Goal: Task Accomplishment & Management: Complete application form

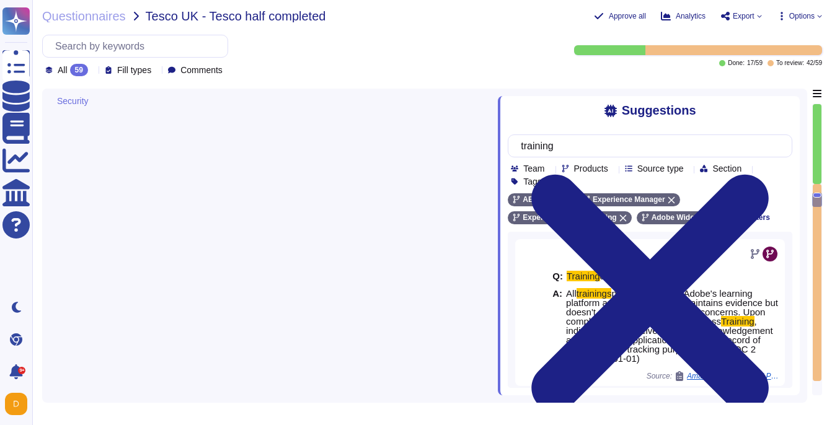
type textarea "Adobe approves and engages with leading third-party security firms to perform p…"
type textarea "All Adobe personnel must periodically complete privacy and data protection trai…"
type textarea "Anyone who violates this Standard may be subject to disciplinary action up to a…"
type textarea "You are responsible for complying with all applicable third-party terms."
type textarea "For a list, please see: [URL][DOMAIN_NAME]. Customers can subscribe to notifica…"
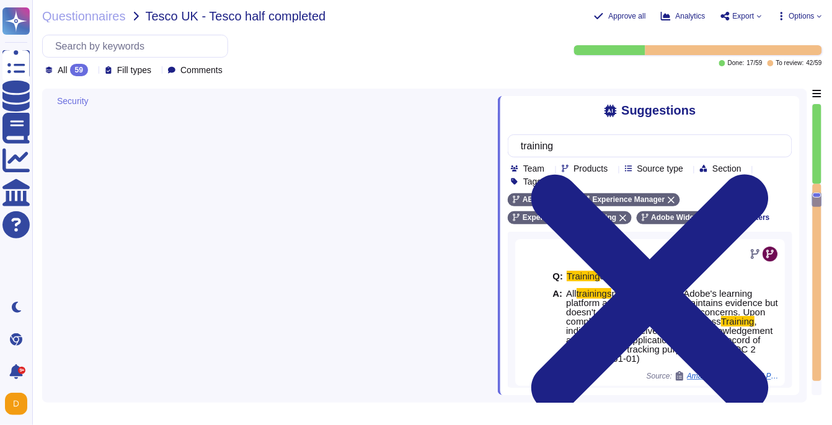
scroll to position [220, 0]
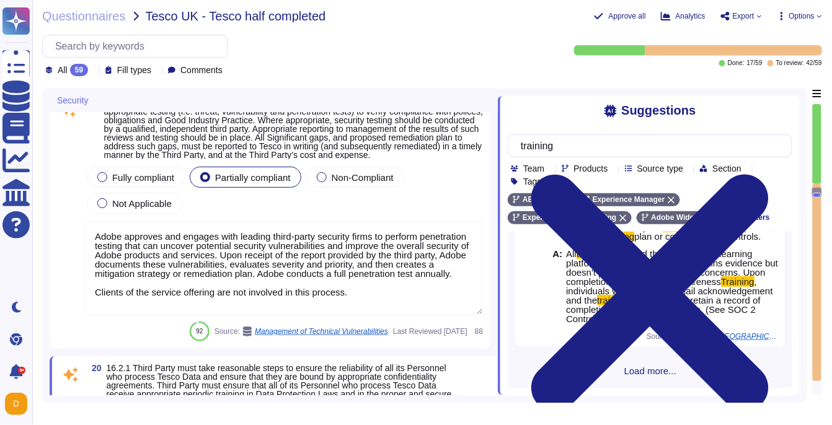
type textarea "Security patches must be applied according to the timelines and severity level …"
type textarea "For acquisition of security and security-enabled commercial-off-the-shelf (COTS…"
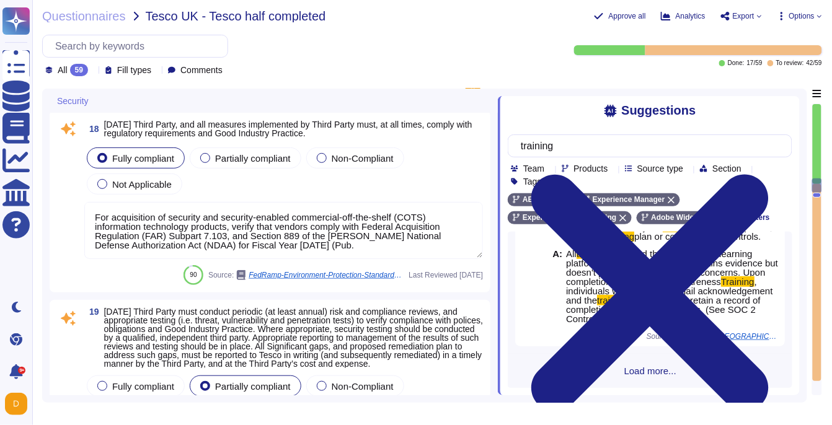
type textarea "Adobe deploys anti-virus and malware prevention solutions including, but not li…"
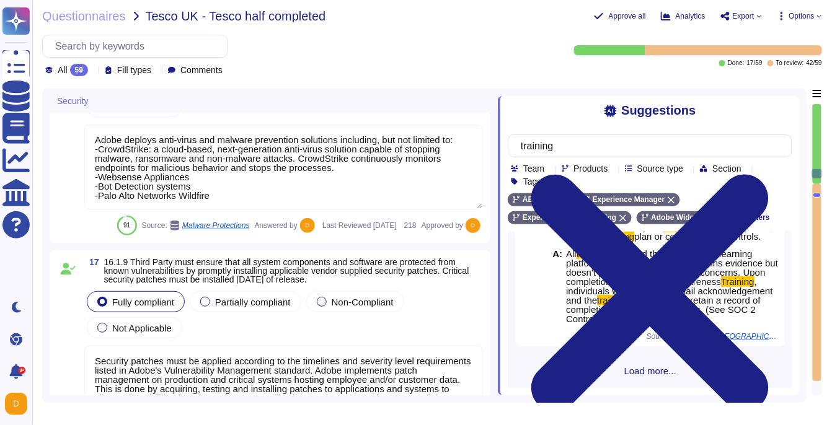
type textarea "All data in transit between AEM as a Cloud Service and external components is c…"
type textarea "Adobe services are expected to comply with the Key Management Standard. Adobe K…"
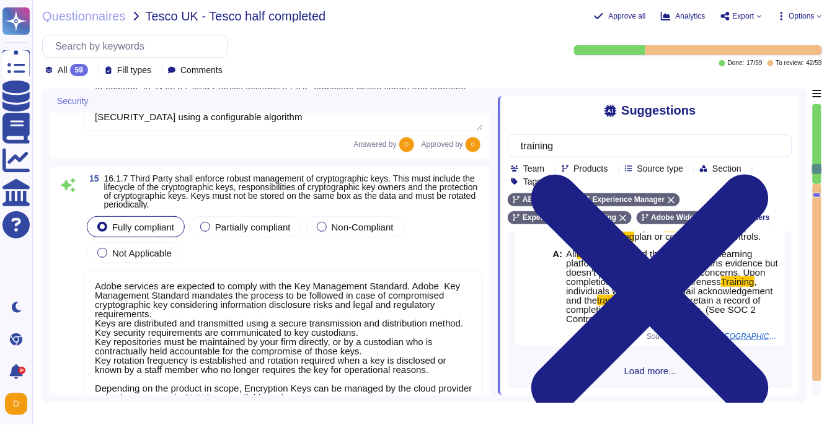
type textarea "Adobe has technical controls in place to restrict access to USB ports, drives, …"
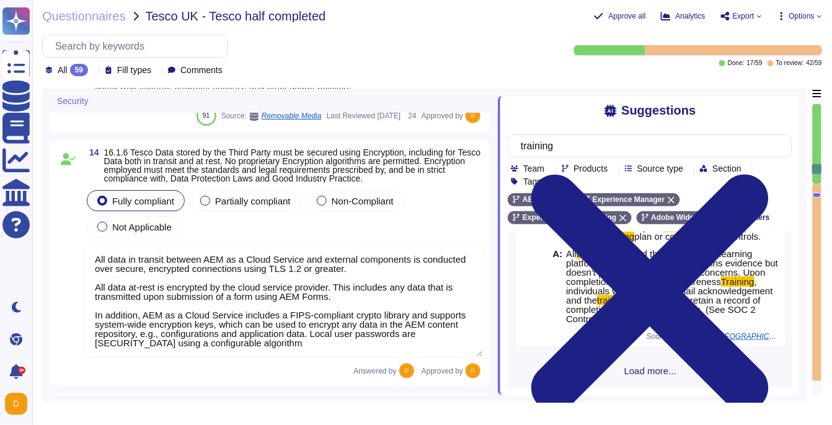
type textarea "User content is stored in separate databases, and while multiple clients might …"
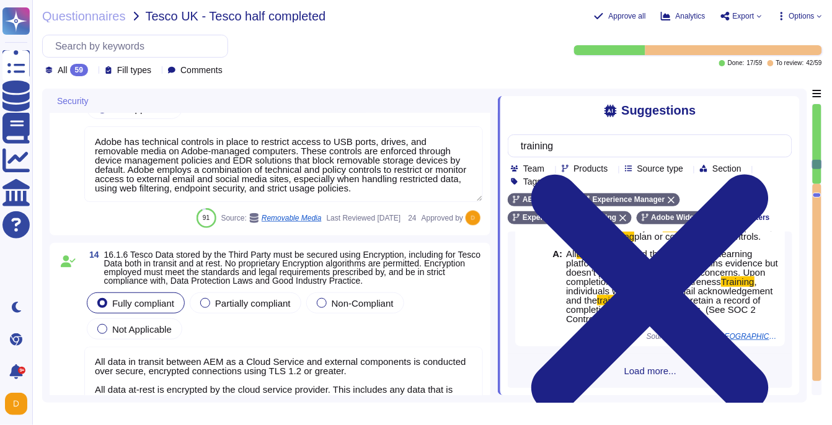
type textarea "Vendors are classified per the Adobe Data Classification and Handling standard …"
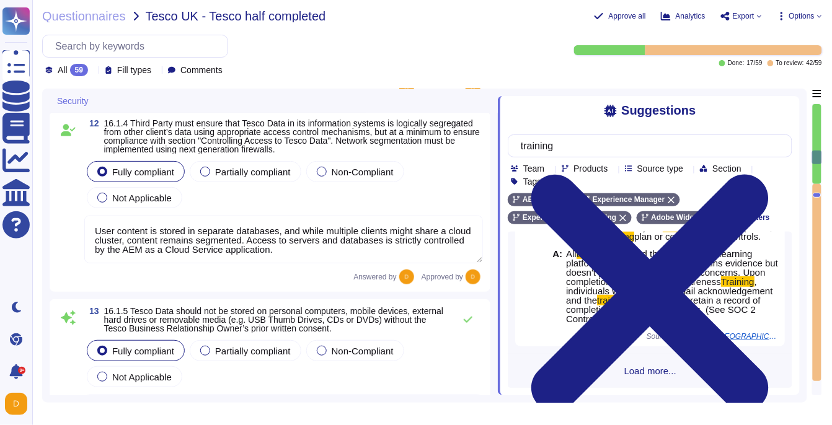
type textarea "There is a vendor risk management program maintained to address the security of…"
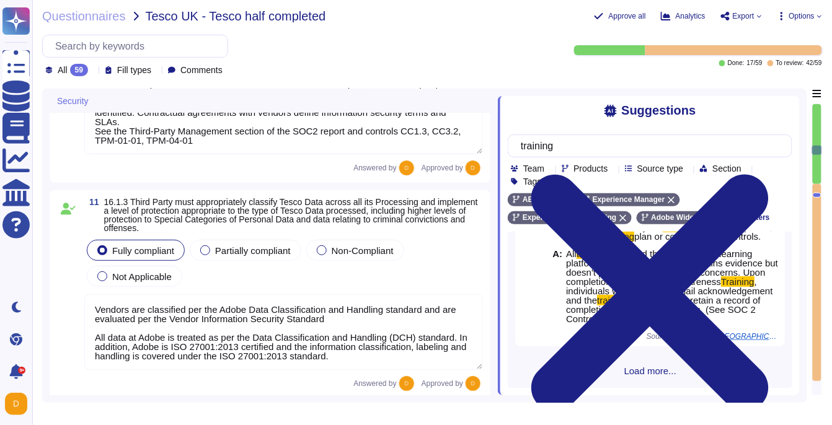
type textarea "Third Parties do not have logical access to client Scoped Data. Refer to the Te…"
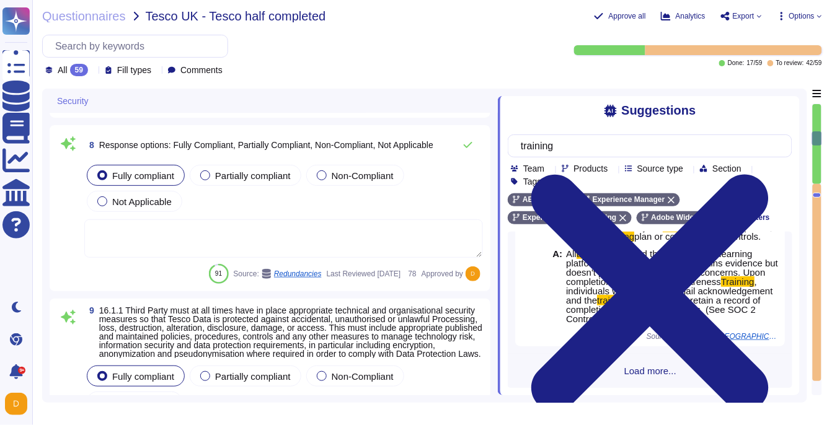
type textarea "Adobe regularly engages approved third-party security firms on an annual basis …"
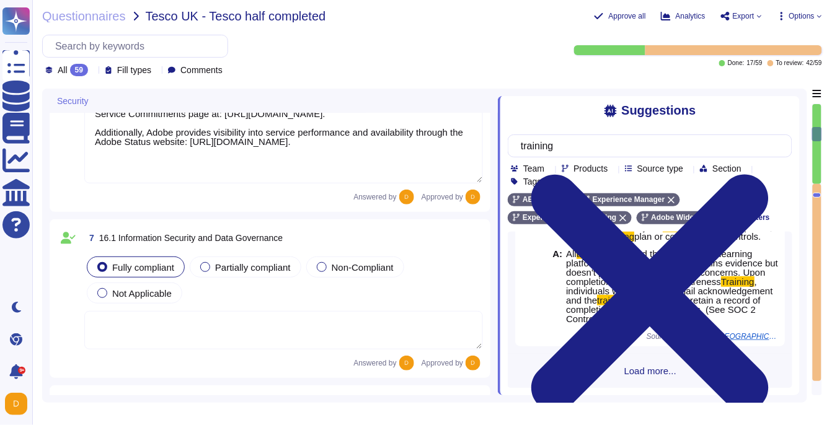
type textarea "Adobe has created standardized processes for our AI features and solutions, inc…"
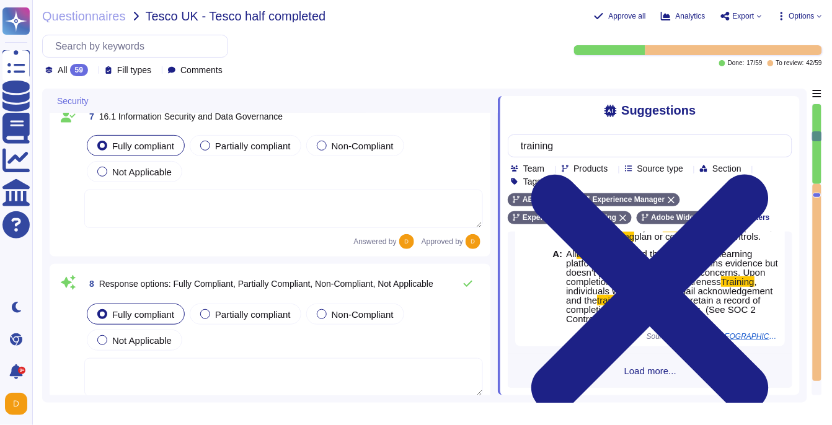
type textarea "There is a vendor risk management program maintained to address the security of…"
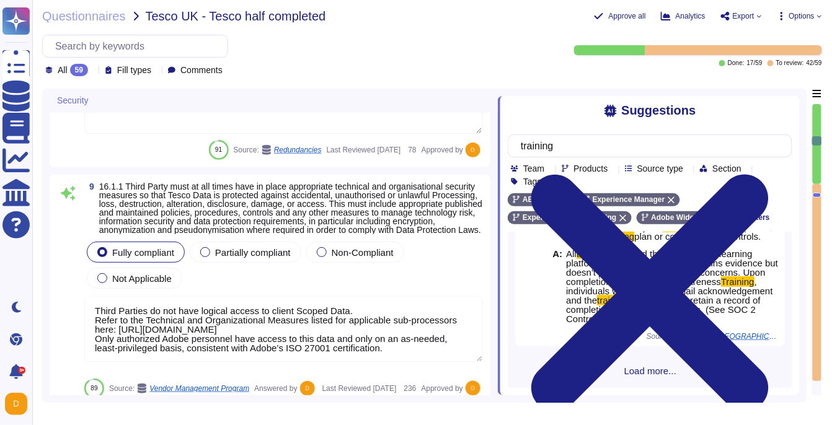
scroll to position [1719, 0]
type textarea "Vendors are classified per the Adobe Data Classification and Handling standard …"
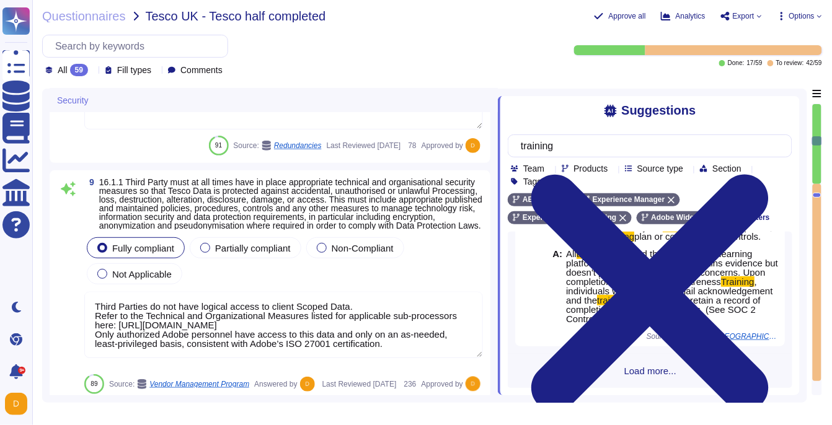
click at [145, 341] on textarea "Third Parties do not have logical access to client Scoped Data. Refer to the Te…" at bounding box center [283, 325] width 399 height 66
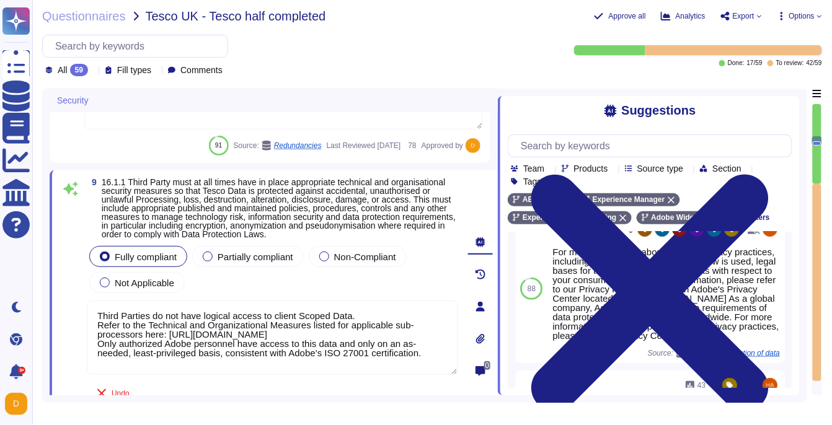
scroll to position [236, 0]
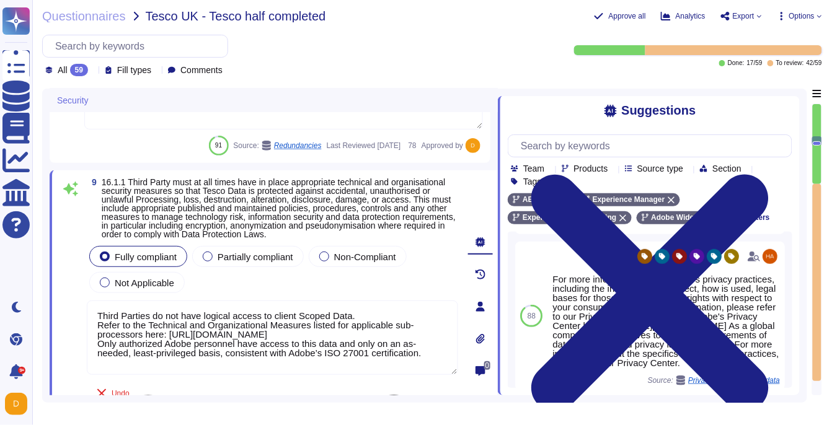
click at [99, 321] on textarea "Third Parties do not have logical access to client Scoped Data. Refer to the Te…" at bounding box center [273, 338] width 372 height 74
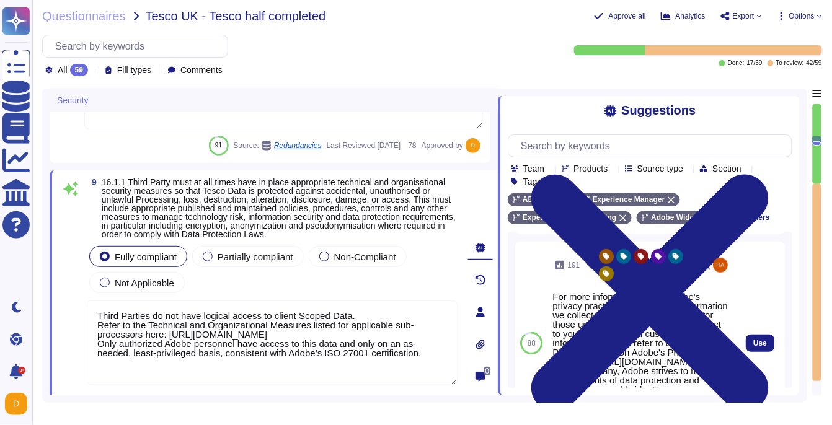
scroll to position [263, 0]
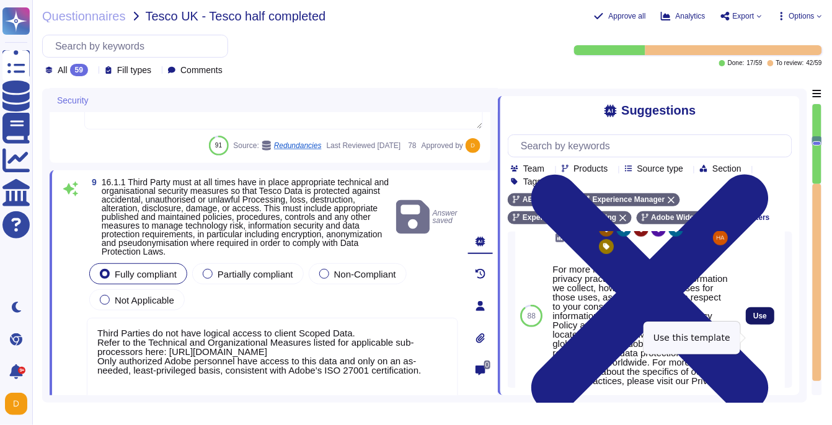
click at [752, 325] on button "Use" at bounding box center [760, 316] width 29 height 17
type textarea "Third Parties do not have logical access to client Scoped Data. Refer to the Te…"
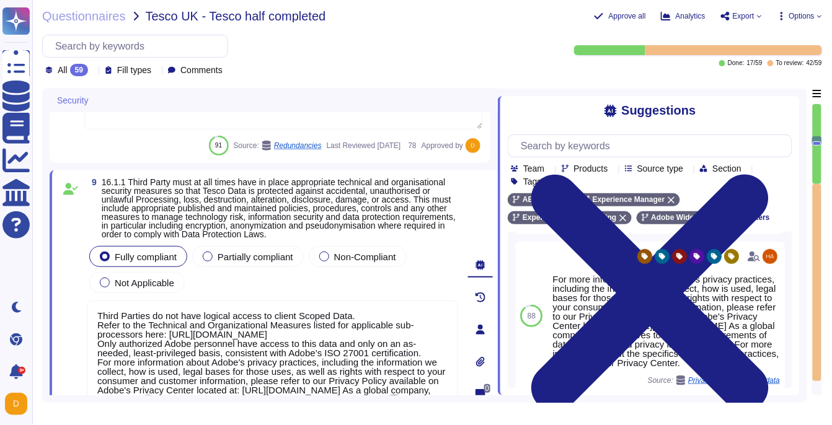
scroll to position [1, 0]
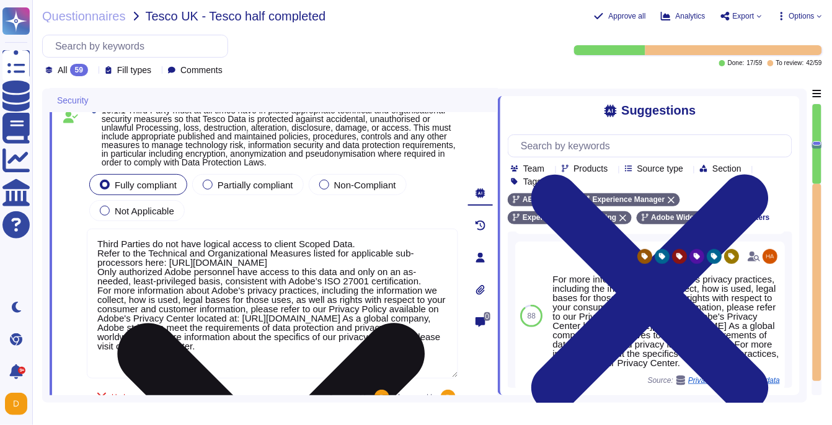
type textarea "Vendors are classified per the Adobe Data Classification and Handling standard …"
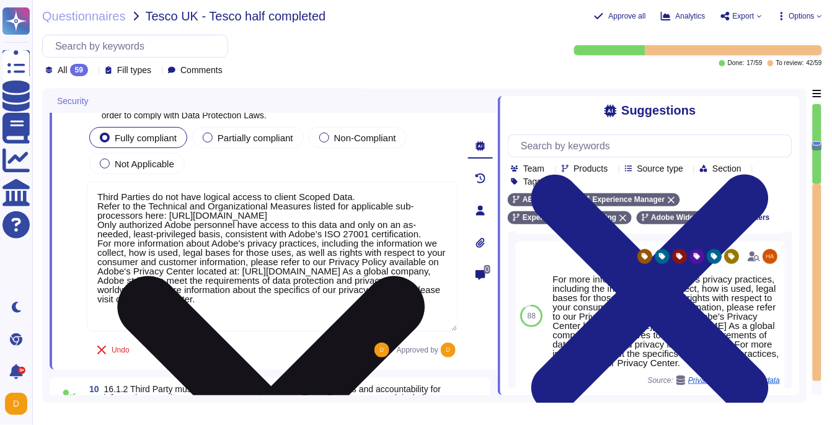
scroll to position [1830, 0]
drag, startPoint x: 97, startPoint y: 269, endPoint x: 305, endPoint y: 320, distance: 214.7
click at [305, 320] on textarea "Third Parties do not have logical access to client Scoped Data. Refer to the Te…" at bounding box center [273, 257] width 372 height 150
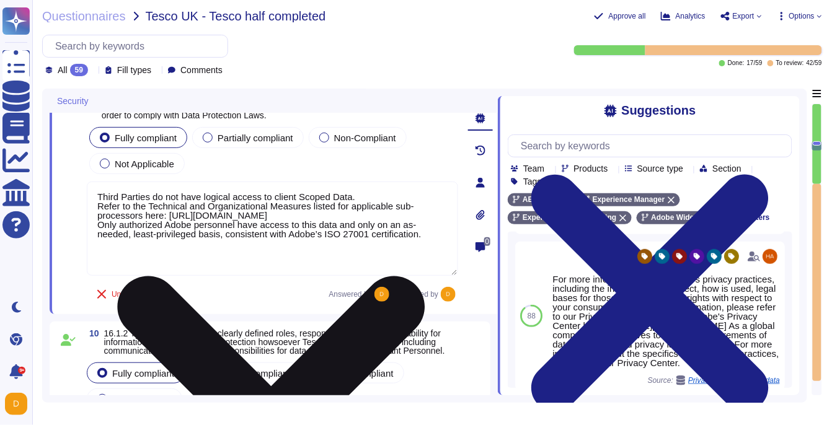
click at [104, 207] on textarea "Third Parties do not have logical access to client Scoped Data. Refer to the Te…" at bounding box center [273, 229] width 372 height 94
paste textarea "For more information about Adobe's privacy practices, including the information…"
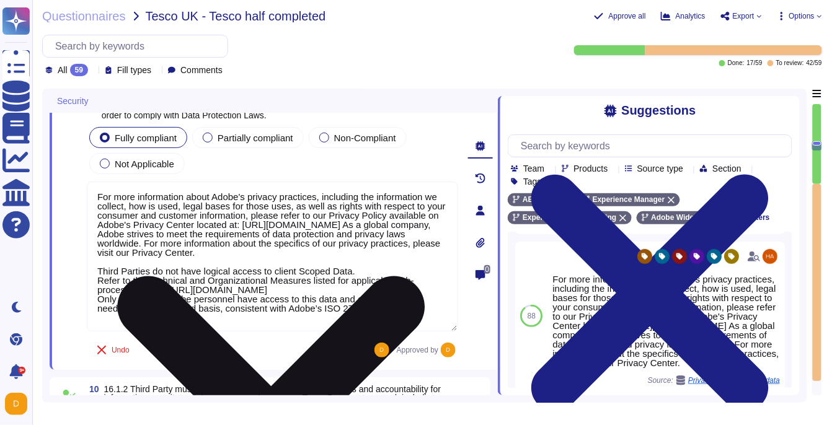
scroll to position [1, 0]
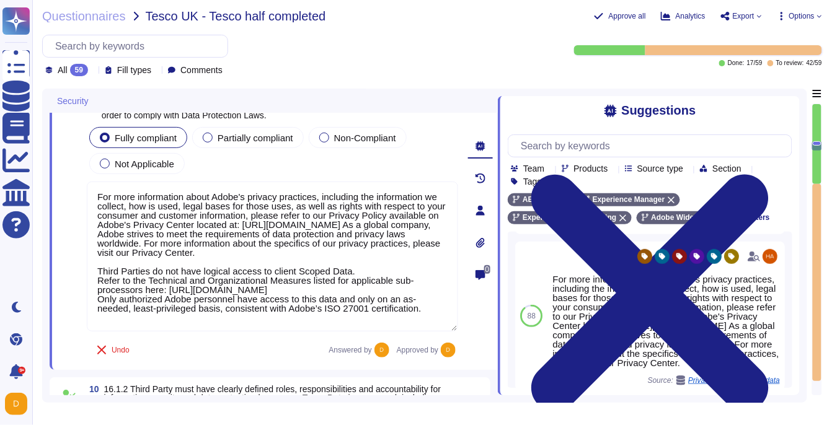
type textarea "For more information about Adobe's privacy practices, including the information…"
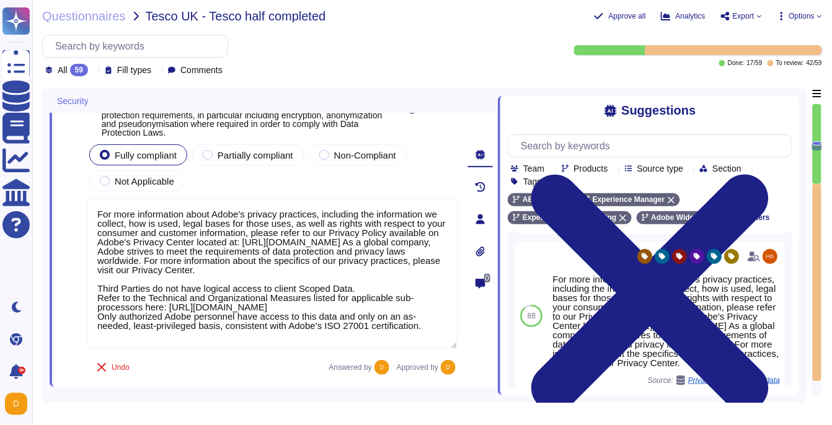
click at [199, 347] on div "9 16.1.1 Third Party must at all times have in place appropriate technical and …" at bounding box center [259, 219] width 399 height 321
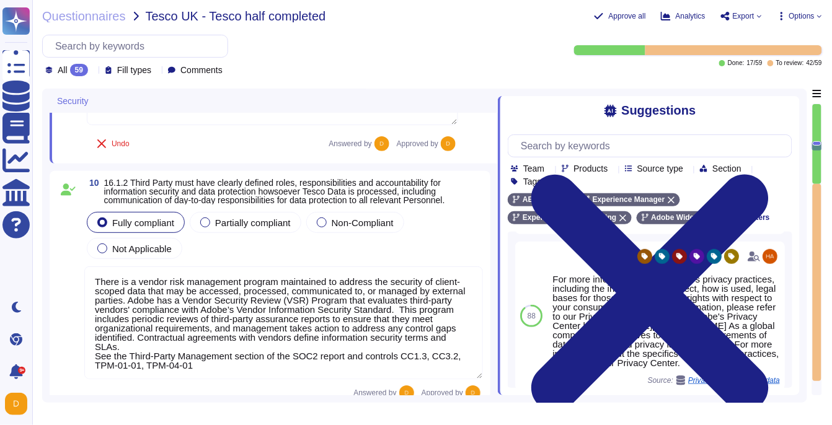
type textarea "User content is stored in separate databases, and while multiple clients might …"
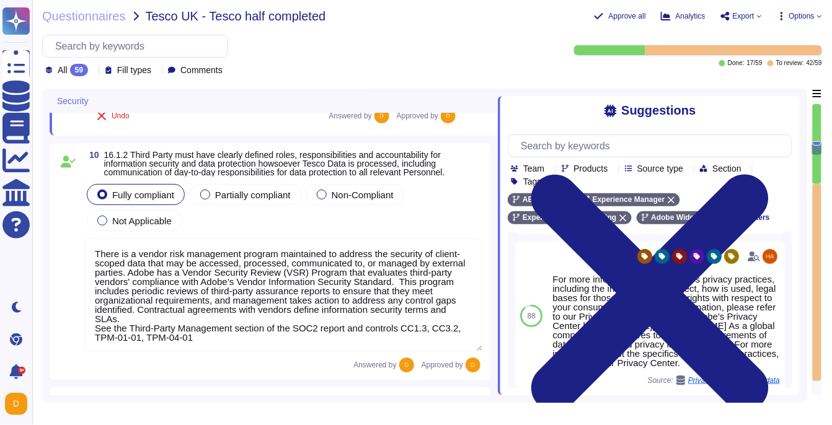
scroll to position [2057, 0]
click at [217, 287] on textarea "There is a vendor risk management program maintained to address the security of…" at bounding box center [283, 294] width 399 height 113
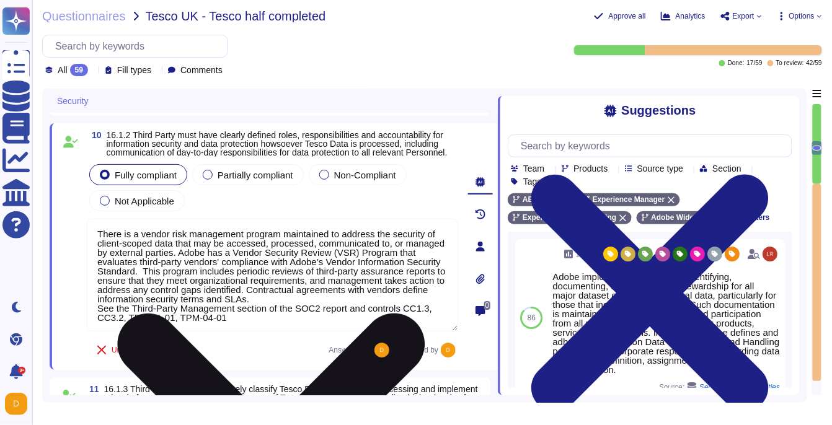
click at [253, 332] on textarea "There is a vendor risk management program maintained to address the security of…" at bounding box center [273, 275] width 372 height 113
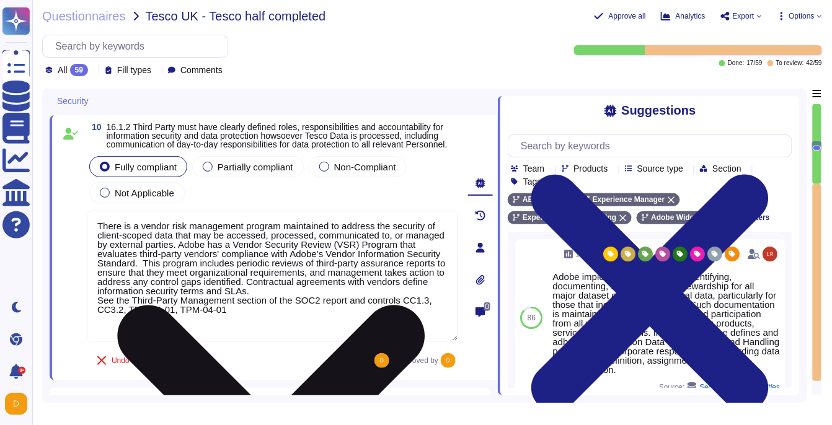
click at [321, 342] on textarea "There is a vendor risk management program maintained to address the security of…" at bounding box center [273, 276] width 372 height 131
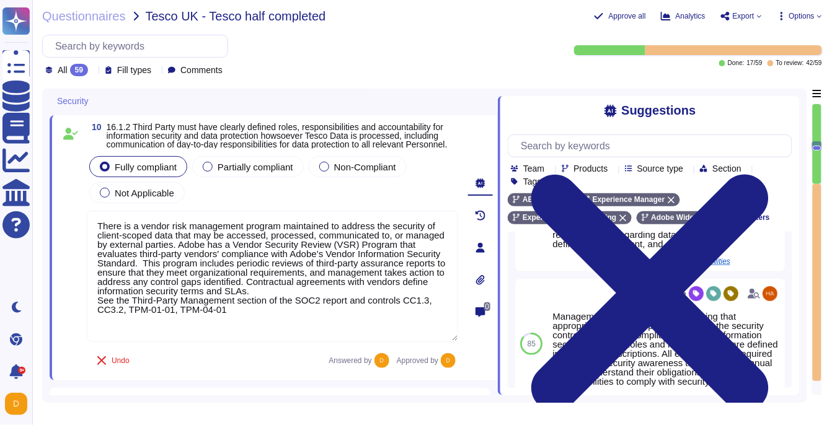
scroll to position [163, 0]
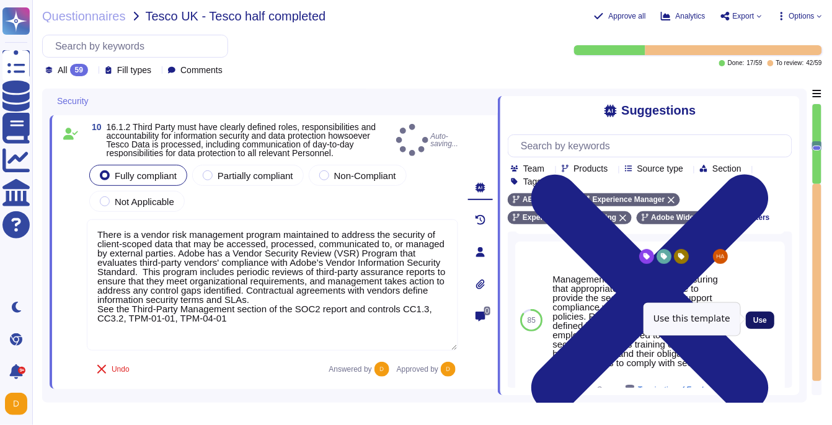
click at [752, 318] on button "Use" at bounding box center [760, 320] width 29 height 17
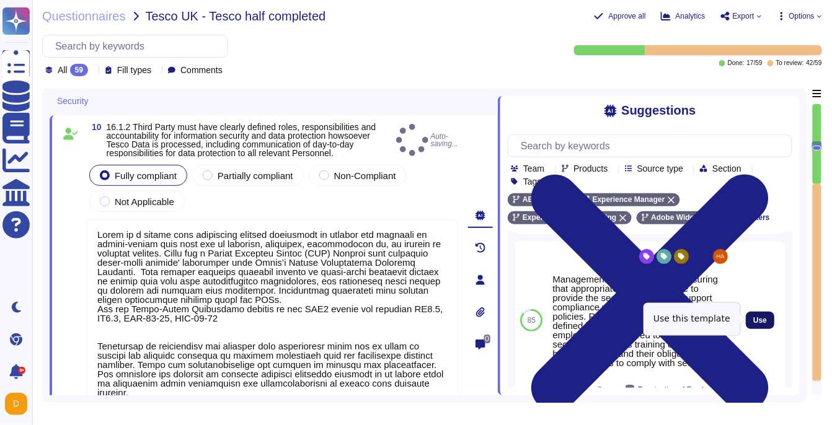
type textarea "There is a vendor risk management program maintained to address the security of…"
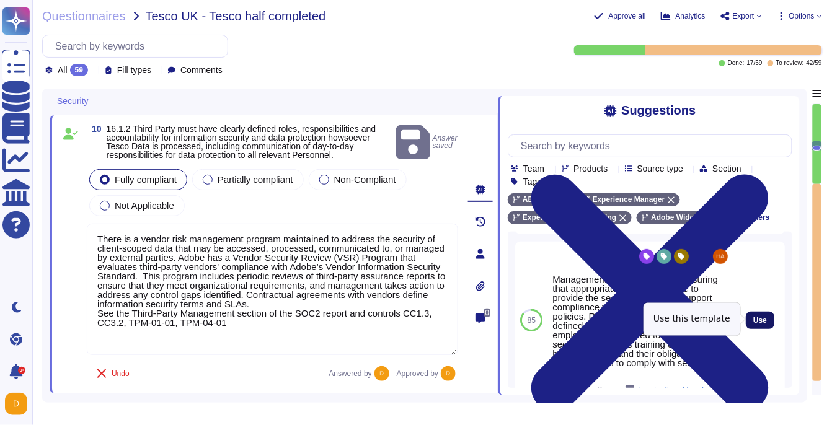
type textarea "User content is stored in separate databases, and while multiple clients might …"
type textarea "Lorem ip d sitame cons adipiscing elitsed doeiusmodt in utlabor etd magnaali en…"
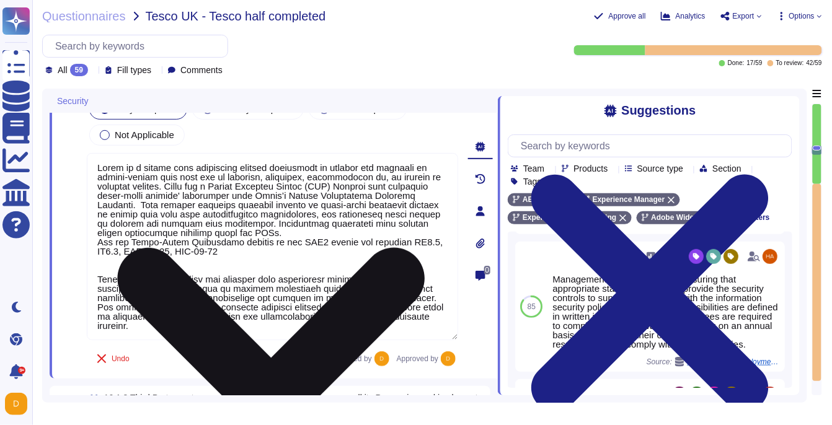
scroll to position [2148, 0]
type textarea "User content is stored in separate databases, and while multiple clients might …"
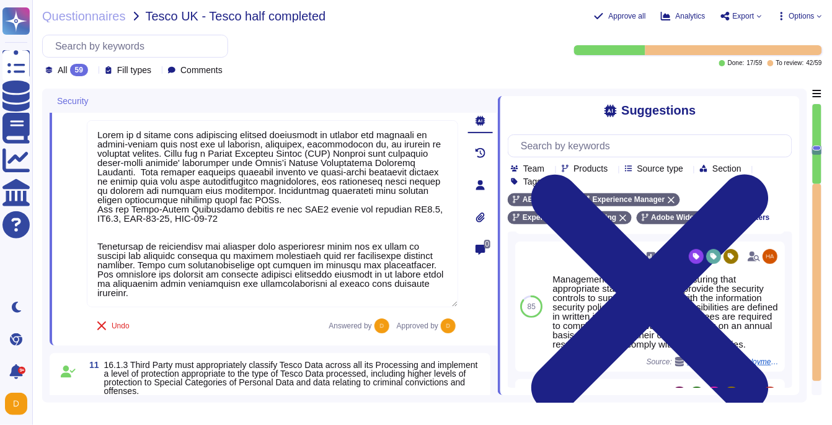
drag, startPoint x: 154, startPoint y: 316, endPoint x: 83, endPoint y: 265, distance: 87.6
click at [83, 264] on div "10 16.1.2 Third Party must have clearly defined roles, responsibilities and acc…" at bounding box center [259, 185] width 399 height 306
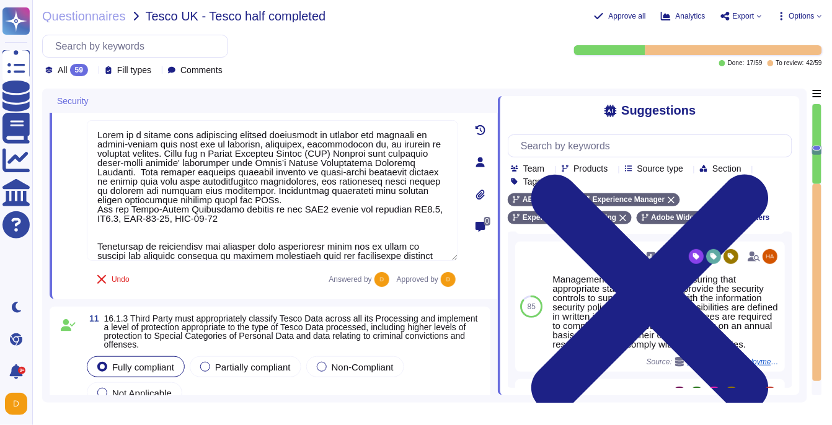
scroll to position [0, 0]
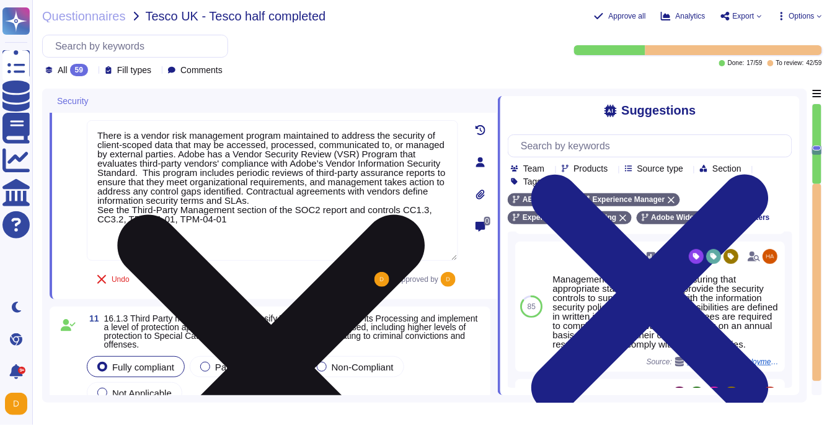
click at [98, 151] on textarea "There is a vendor risk management program maintained to address the security of…" at bounding box center [273, 190] width 372 height 141
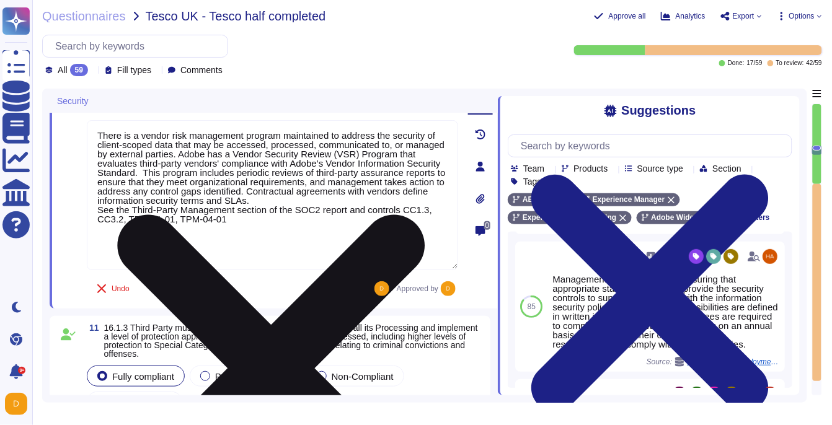
paste textarea "Management is responsible for ensuring that appropriate staff are in place to p…"
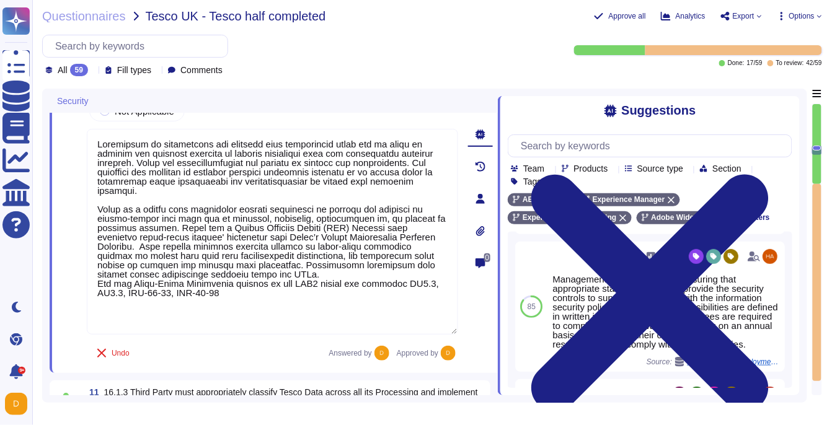
type textarea "Loremipsum do sitametcons adi elitsedd eius temporincid utlab etd ma aliqu en a…"
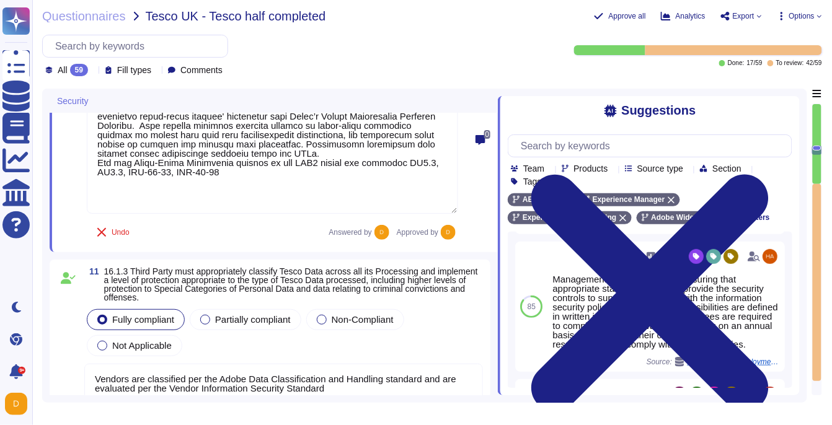
scroll to position [2284, 0]
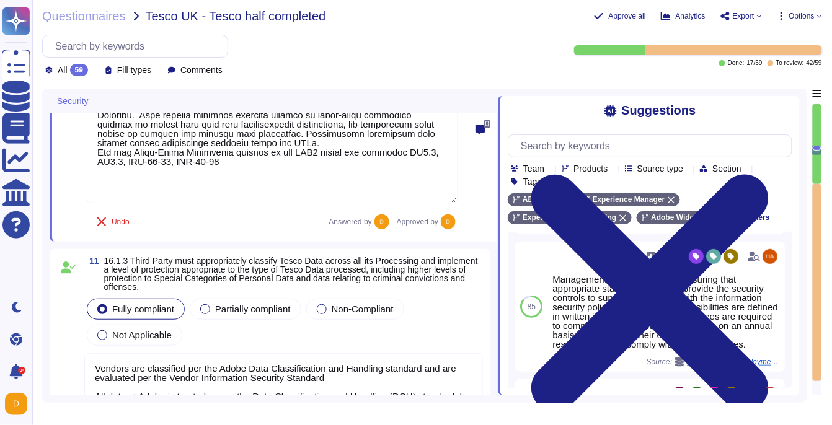
type textarea "Adobe has technical controls in place to restrict access to USB ports, drives, …"
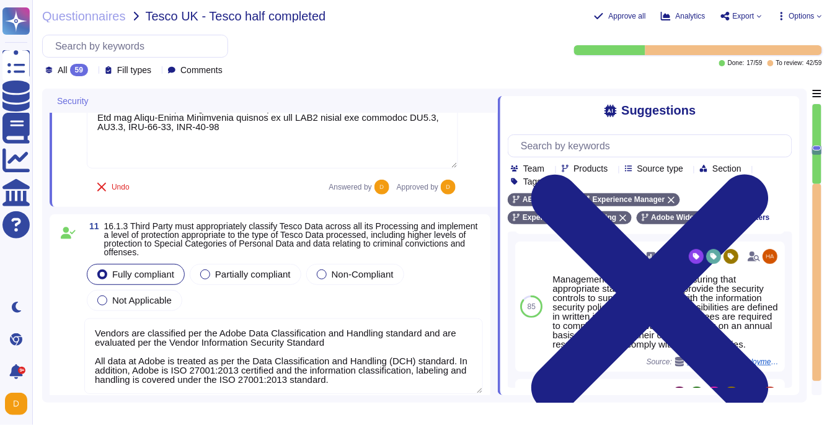
scroll to position [2330, 0]
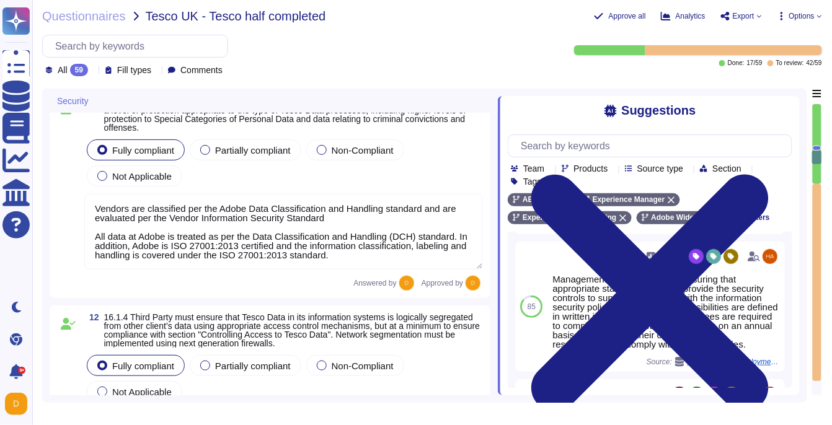
type textarea "All data in transit between AEM as a Cloud Service and external components is c…"
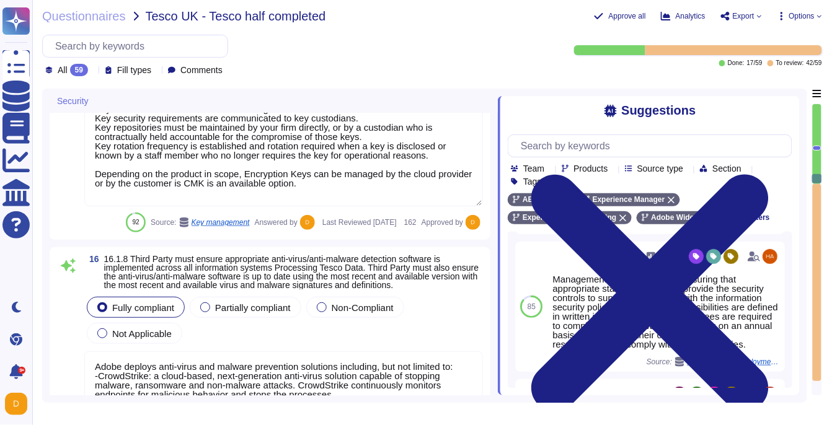
type textarea "Adobe services are expected to comply with the Key Management Standard. Adobe K…"
type textarea "Adobe deploys anti-virus and malware prevention solutions including, but not li…"
type textarea "Security patches must be applied according to the timelines and severity level …"
type textarea "For acquisition of security and security-enabled commercial-off-the-shelf (COTS…"
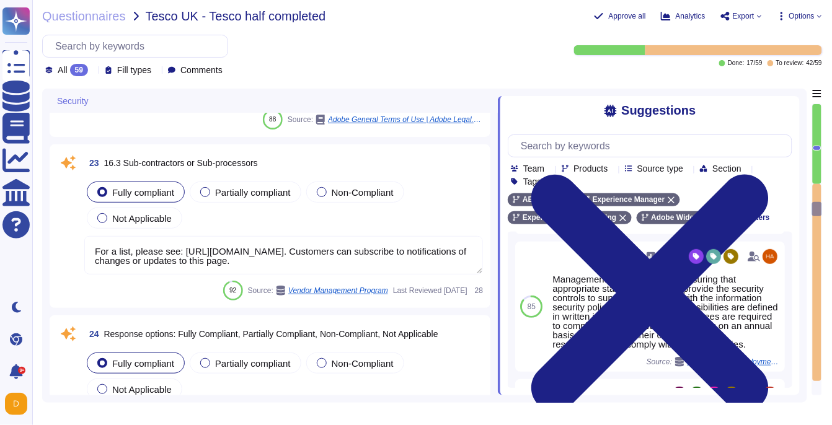
type textarea "Anyone who violates this Standard may be subject to disciplinary action up to a…"
type textarea "You are responsible for complying with all applicable third-party terms."
type textarea "For a list, please see: [URL][DOMAIN_NAME]. Customers can subscribe to notifica…"
type textarea "This is part of the contract negotiation process. Please refer to Adobe Sales L…"
type textarea "Lorem ipsu dol s ametcon ad eli seddoeiusm te incidid utl etdolore ma ali enima…"
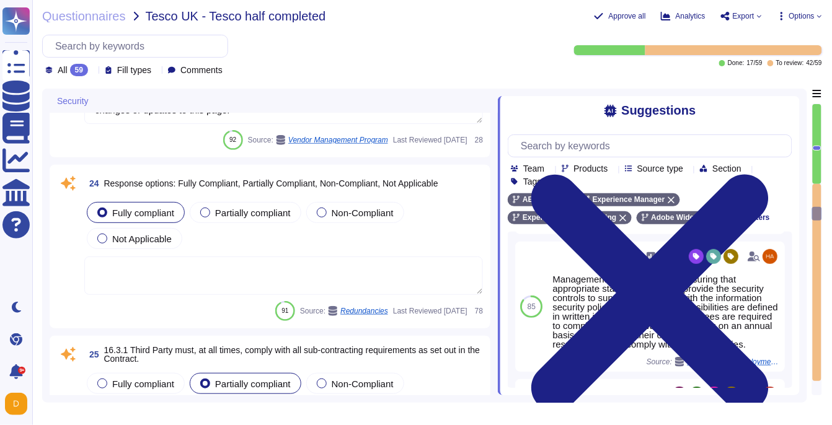
scroll to position [5098, 0]
click at [247, 278] on textarea at bounding box center [283, 276] width 399 height 38
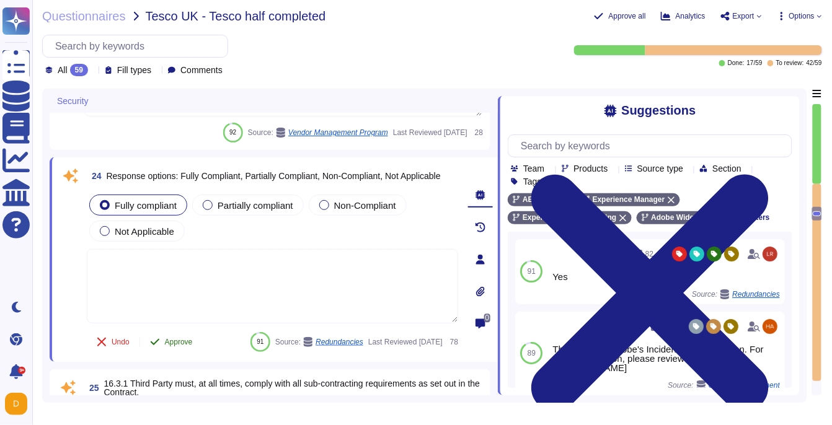
click at [167, 347] on button "Approve" at bounding box center [171, 342] width 63 height 25
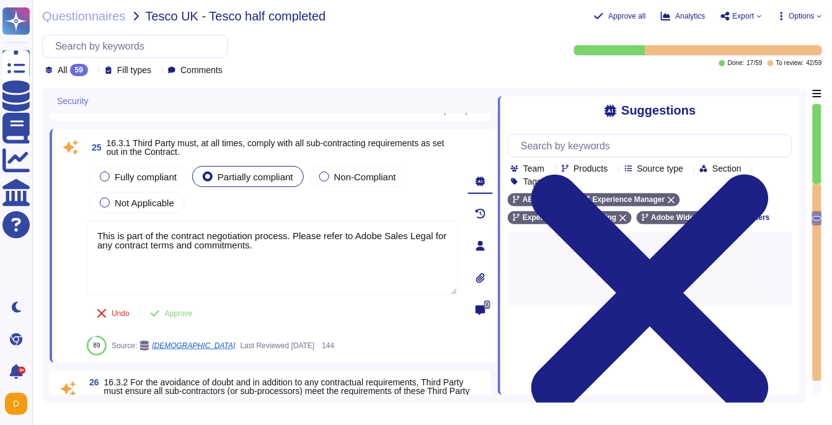
type textarea "As the data controller, you will determine the personal data that Adobe process…"
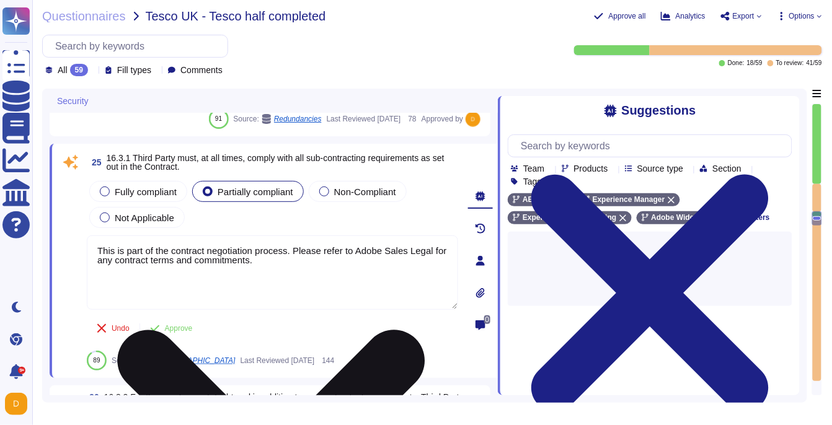
scroll to position [5291, 0]
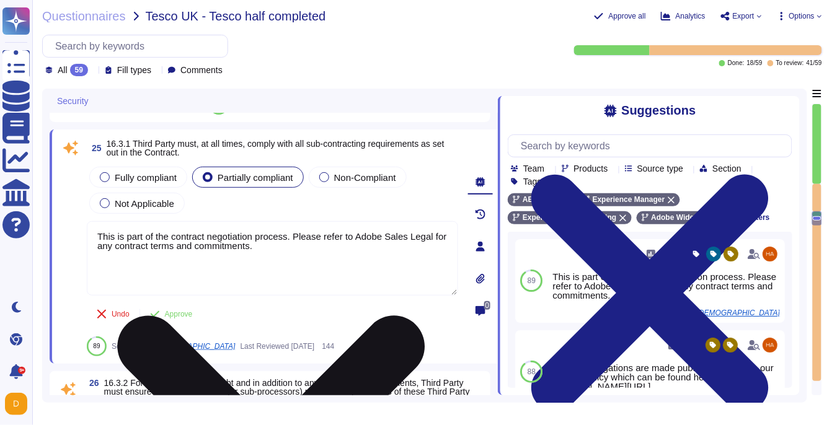
type textarea "As the data controller, you will determine the personal data that Adobe process…"
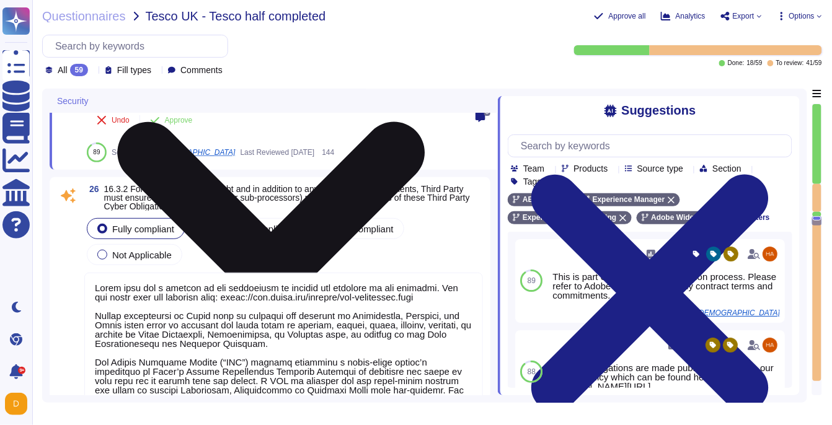
scroll to position [5486, 0]
